Goal: Task Accomplishment & Management: Manage account settings

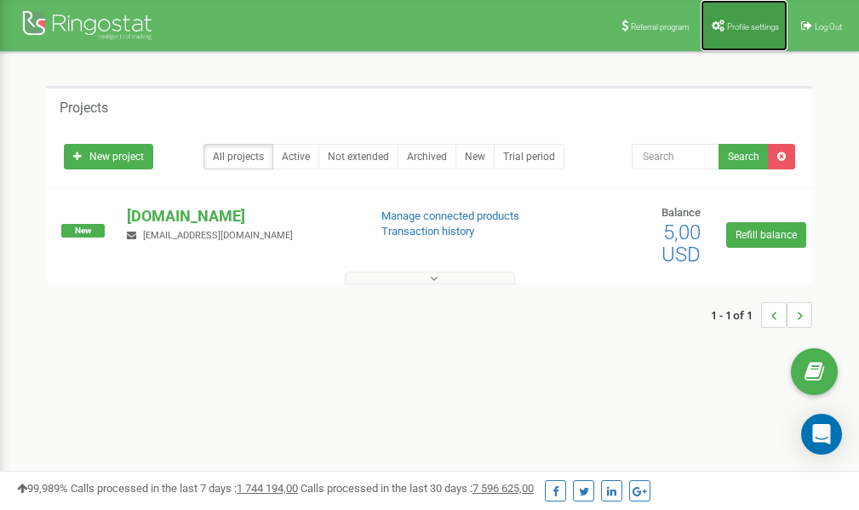
click at [747, 28] on span "Profile settings" at bounding box center [753, 26] width 52 height 9
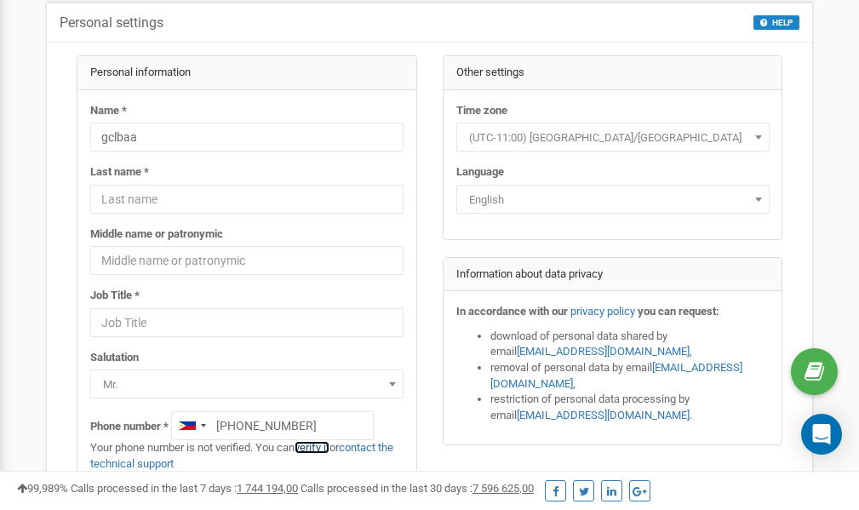
click at [318, 446] on link "verify it" at bounding box center [311, 447] width 35 height 13
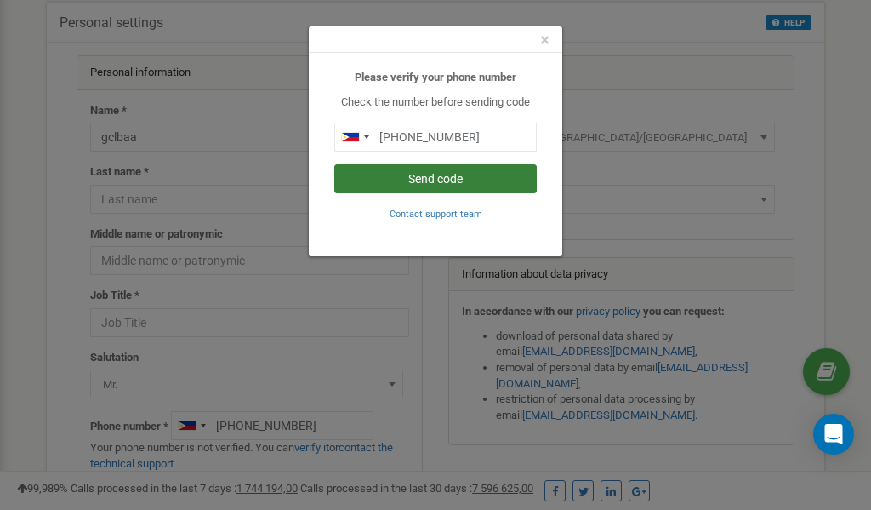
click at [448, 176] on button "Send code" at bounding box center [435, 178] width 203 height 29
